Goal: Find specific page/section: Find specific page/section

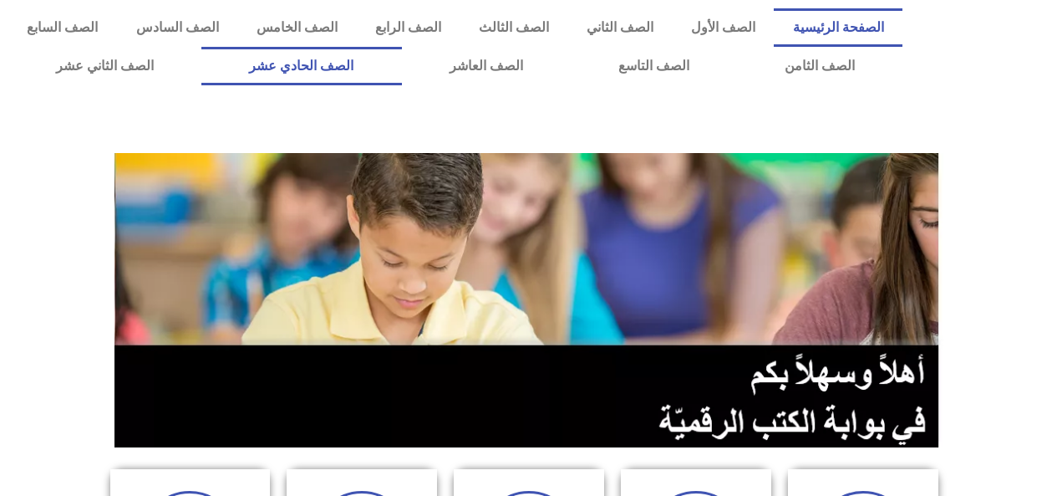
click at [375, 68] on link "الصف الحادي عشر" at bounding box center [301, 66] width 200 height 38
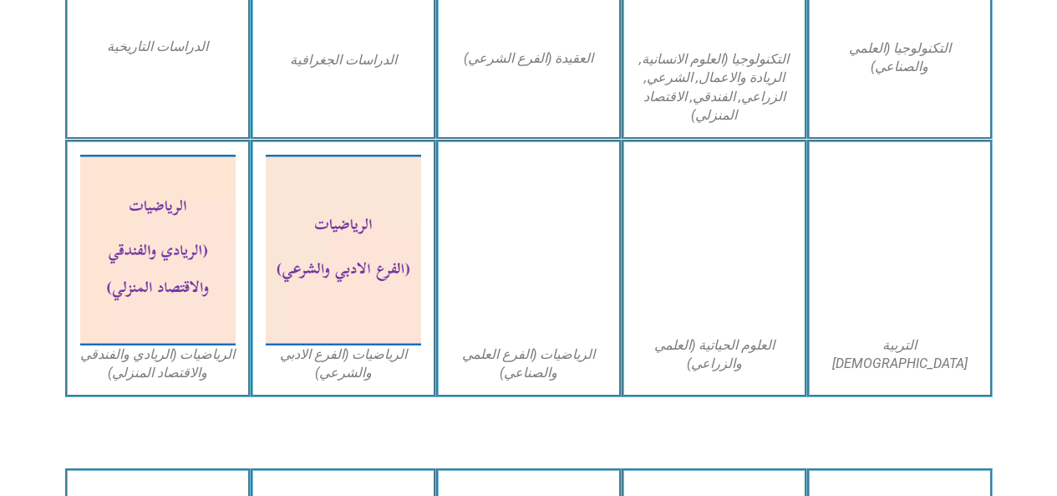
scroll to position [1010, 0]
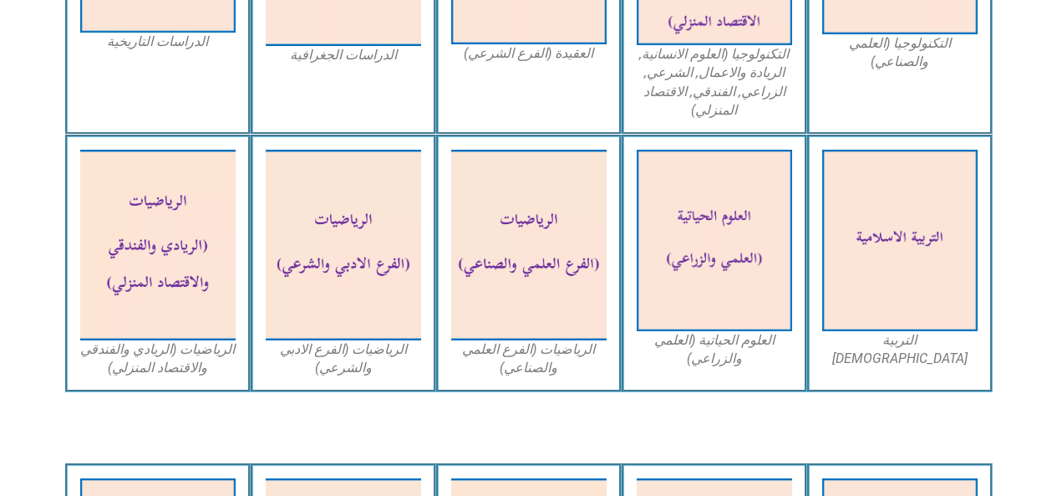
click at [740, 269] on img at bounding box center [714, 240] width 155 height 181
